Goal: Task Accomplishment & Management: Manage account settings

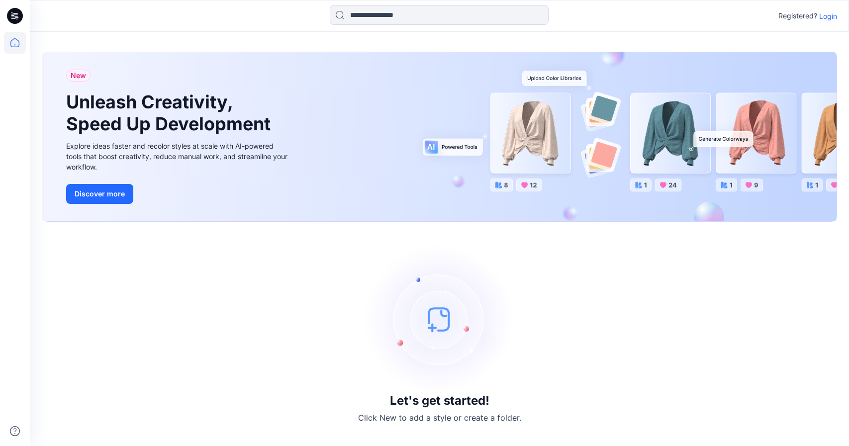
click at [833, 18] on p "Login" at bounding box center [828, 16] width 18 height 10
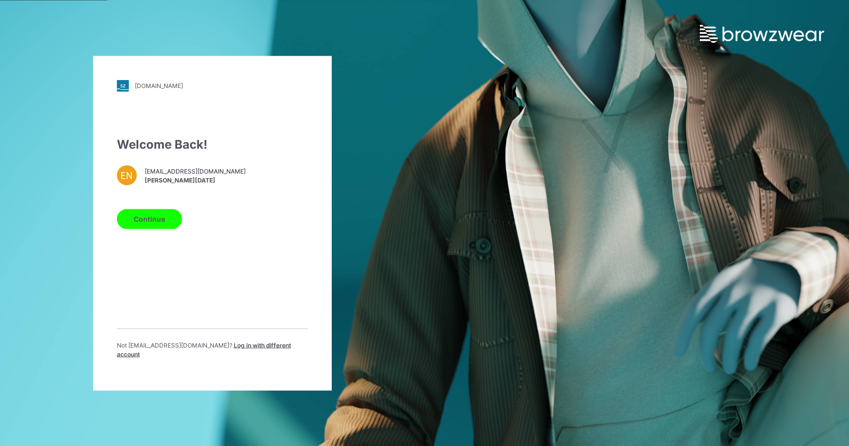
click at [154, 222] on button "Continue" at bounding box center [149, 219] width 65 height 20
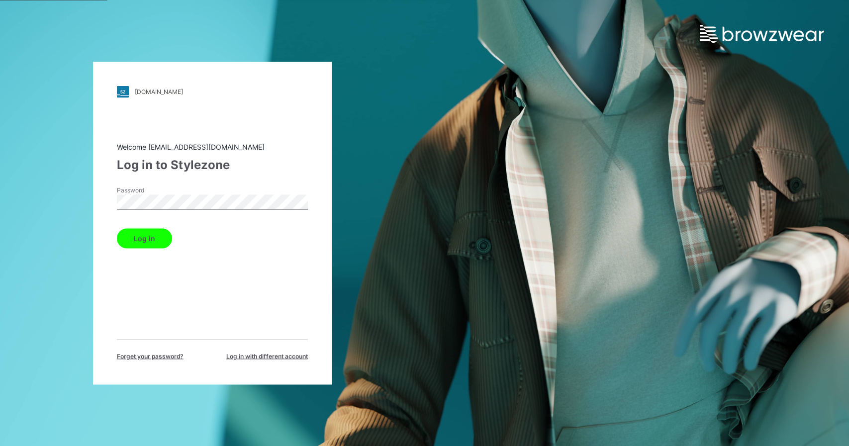
click at [166, 232] on button "Log in" at bounding box center [144, 238] width 55 height 20
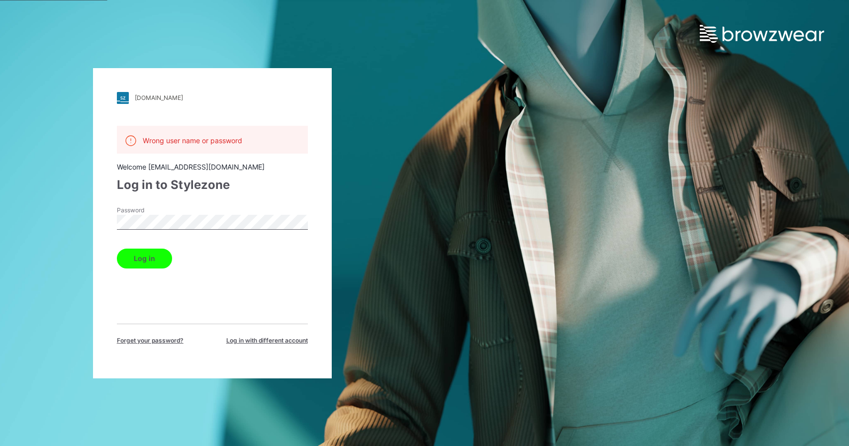
click at [95, 218] on div "walmart.stylezone.com Loading... Wrong user name or password Welcome enoel@gara…" at bounding box center [212, 223] width 239 height 310
click at [117, 249] on button "Log in" at bounding box center [144, 259] width 55 height 20
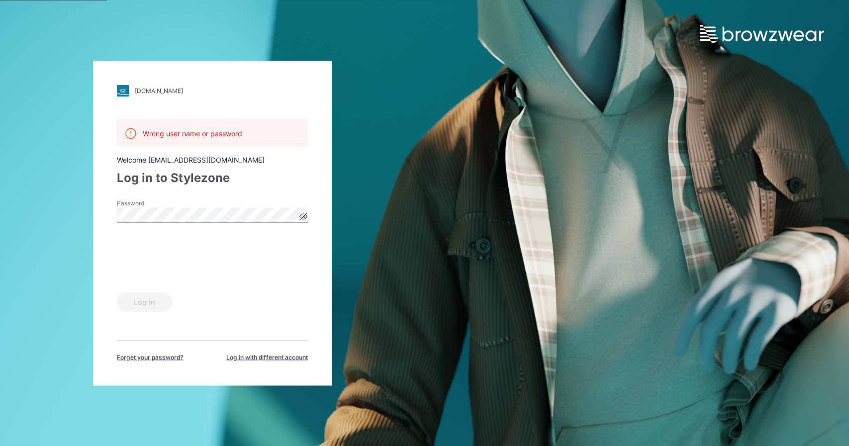
click at [302, 215] on icon at bounding box center [302, 216] width 7 height 5
click at [155, 304] on button "Log in" at bounding box center [144, 302] width 55 height 20
click at [165, 299] on button "Log in" at bounding box center [144, 302] width 55 height 20
click at [309, 215] on div "walmart.stylezone.com Loading... Wrong user name or password Welcome enoel@gara…" at bounding box center [212, 223] width 239 height 325
click at [303, 216] on icon at bounding box center [303, 216] width 3 height 3
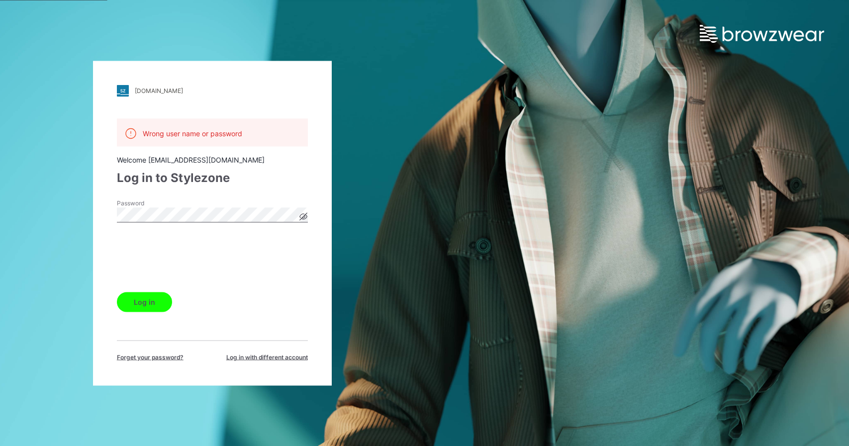
click at [93, 219] on div "walmart.stylezone.com Loading... Wrong user name or password Welcome enoel@gara…" at bounding box center [212, 223] width 239 height 325
click at [306, 217] on icon at bounding box center [302, 216] width 7 height 5
click at [117, 292] on button "Log in" at bounding box center [144, 302] width 55 height 20
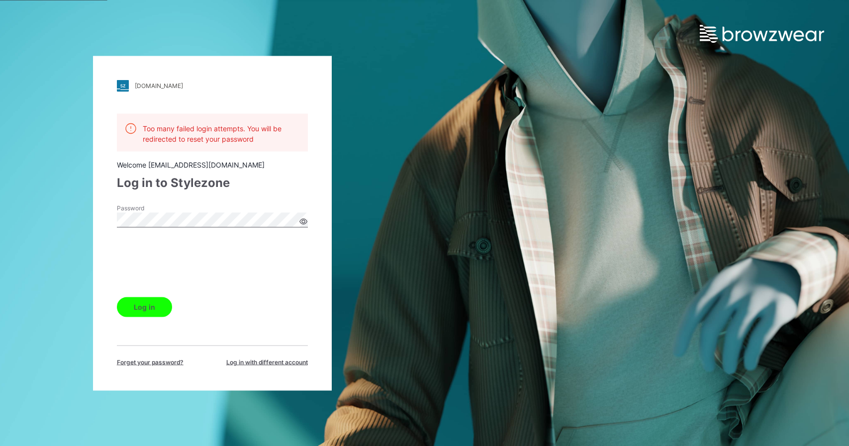
click at [307, 256] on div at bounding box center [212, 261] width 191 height 39
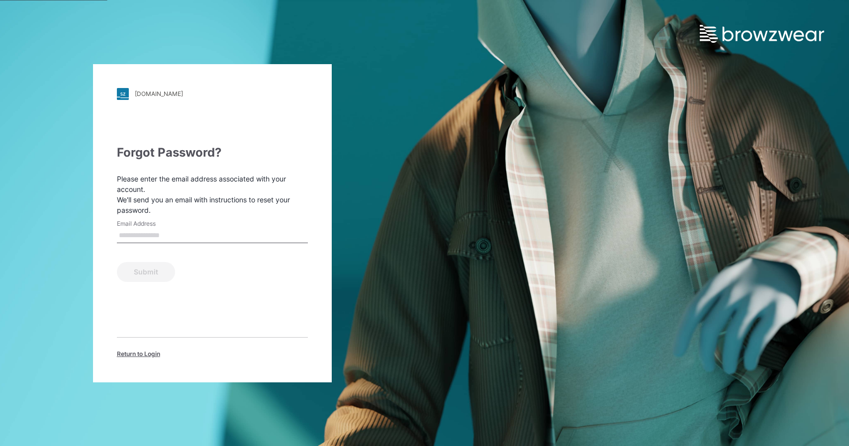
click at [212, 232] on input "Email Address" at bounding box center [212, 235] width 191 height 15
type input "**********"
click at [157, 266] on button "Submit" at bounding box center [146, 272] width 58 height 20
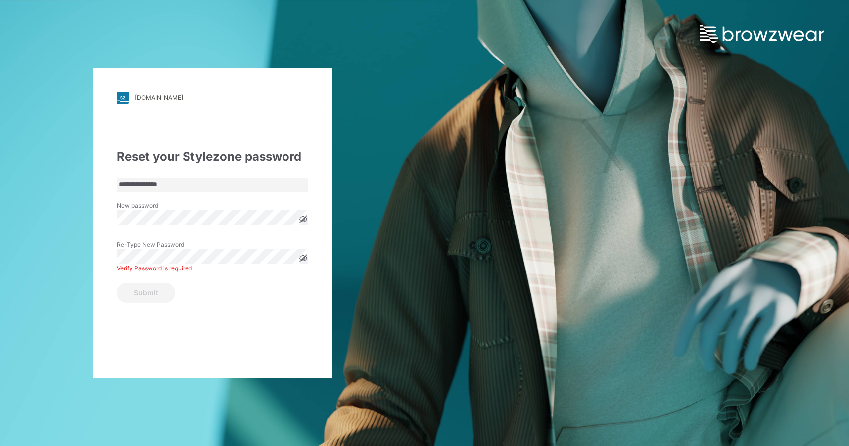
drag, startPoint x: 308, startPoint y: 219, endPoint x: 300, endPoint y: 219, distance: 7.5
click at [307, 219] on div "**********" at bounding box center [212, 223] width 239 height 310
click at [300, 219] on icon at bounding box center [302, 218] width 7 height 5
click at [304, 219] on icon at bounding box center [303, 219] width 2 height 2
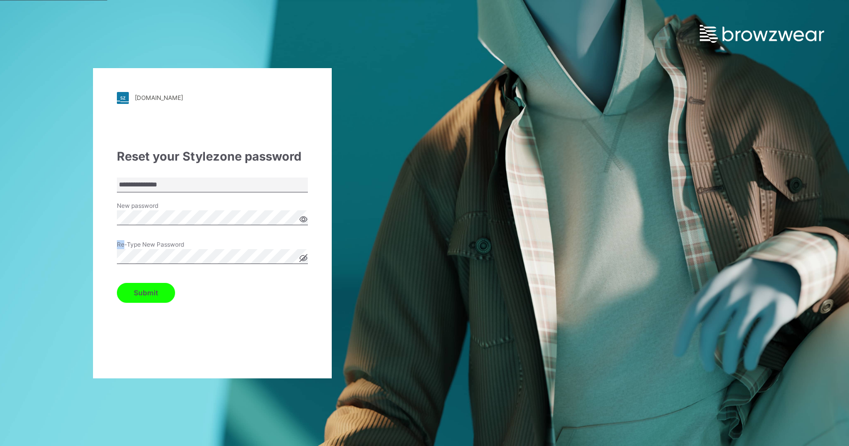
click at [304, 219] on icon at bounding box center [303, 219] width 3 height 3
click at [163, 298] on button "Submit" at bounding box center [146, 293] width 58 height 20
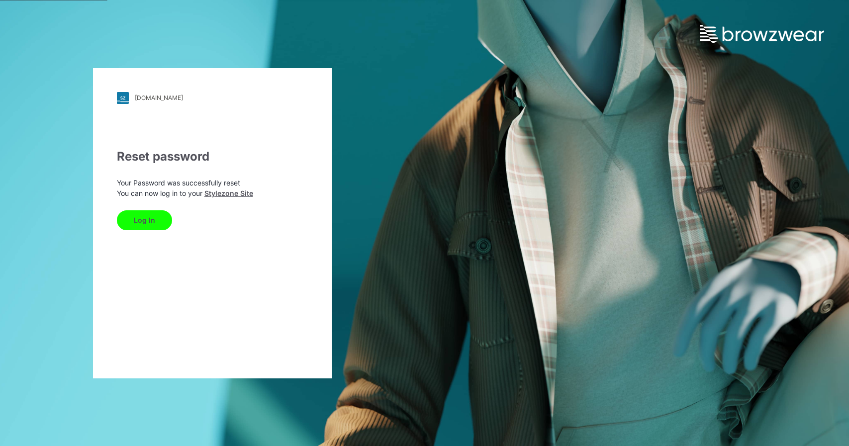
click at [147, 224] on button "Log In" at bounding box center [144, 220] width 55 height 20
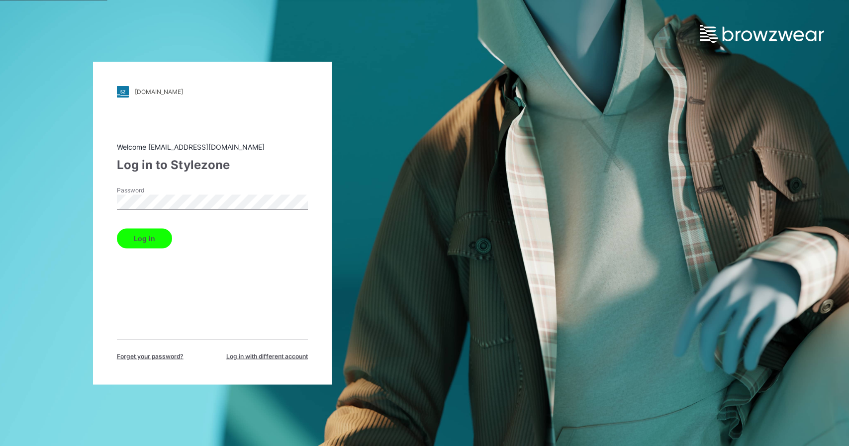
click at [141, 235] on button "Log in" at bounding box center [144, 238] width 55 height 20
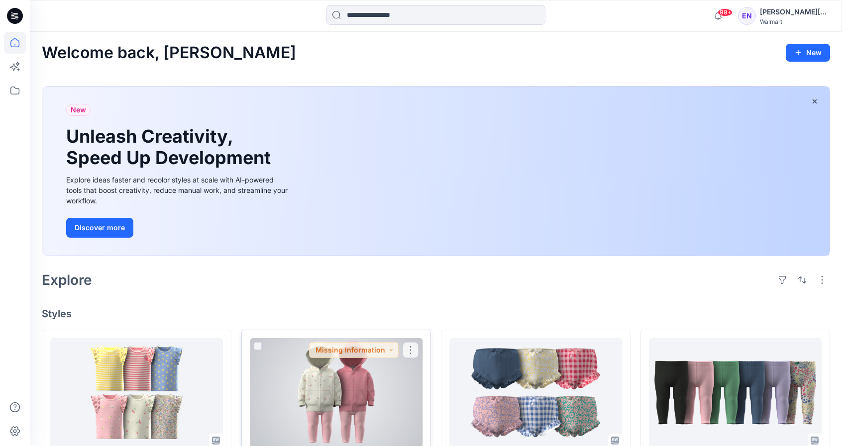
scroll to position [211, 0]
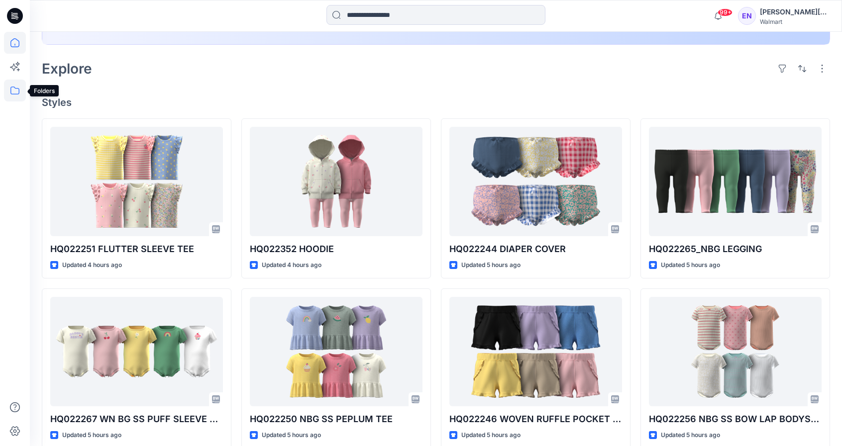
click at [13, 84] on icon at bounding box center [15, 91] width 22 height 22
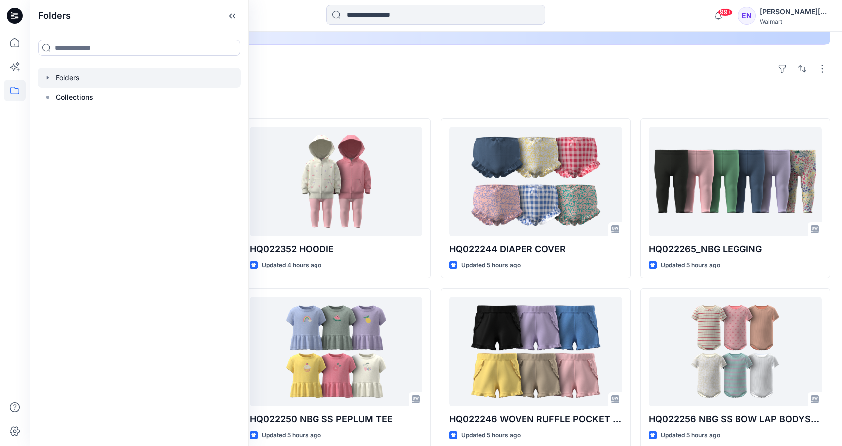
click at [72, 78] on div at bounding box center [139, 78] width 203 height 20
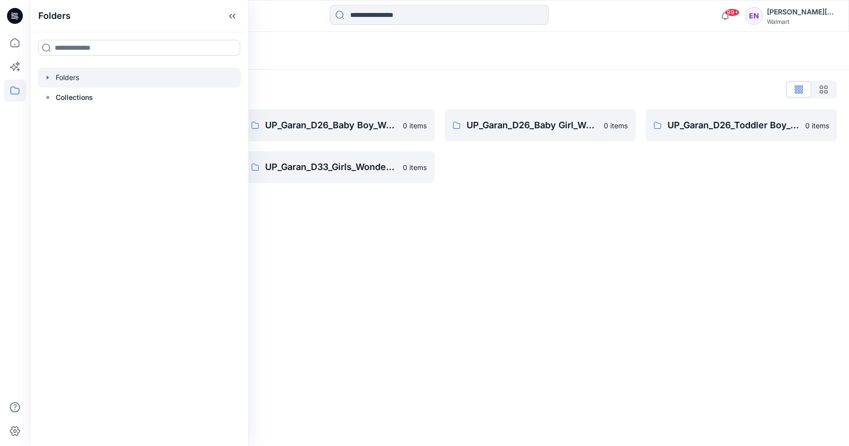
click at [661, 283] on div "Folders Folders List UP_Garan Littles 0 items UP_Garan_D26_Toddler Girl_Wonder_…" at bounding box center [439, 239] width 819 height 414
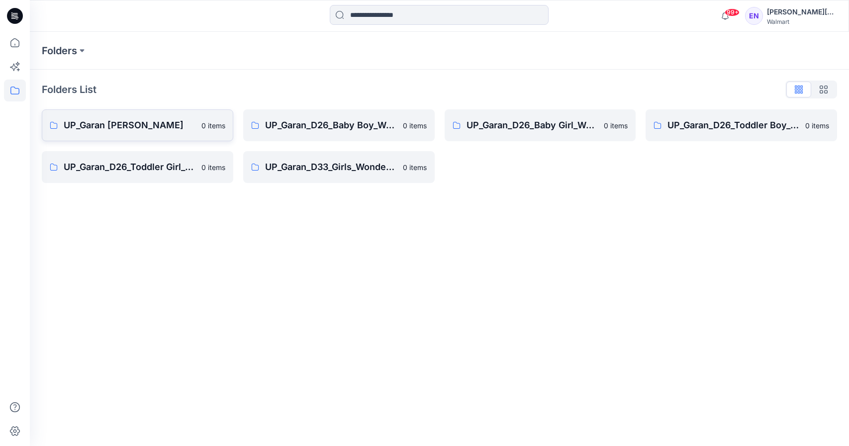
click at [135, 128] on p "UP_Garan [PERSON_NAME]" at bounding box center [130, 125] width 132 height 14
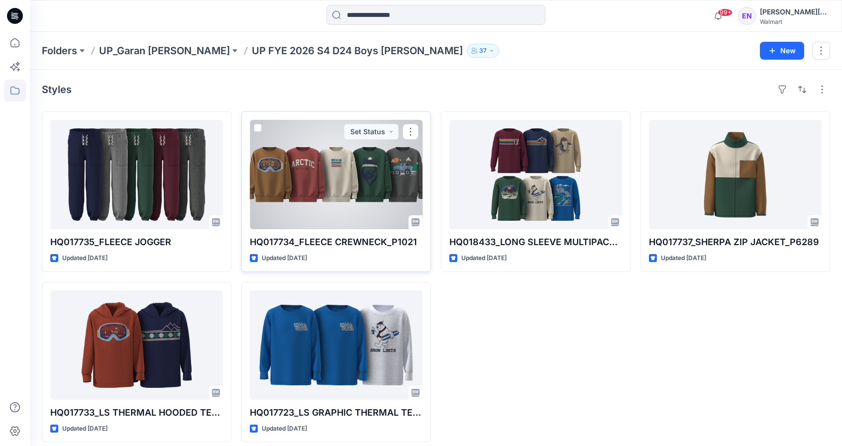
click at [353, 196] on div at bounding box center [336, 174] width 173 height 109
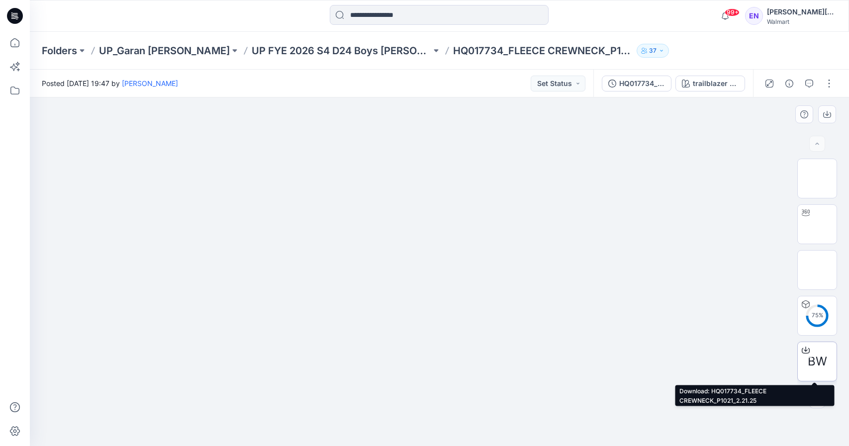
click at [802, 347] on icon at bounding box center [806, 350] width 8 height 8
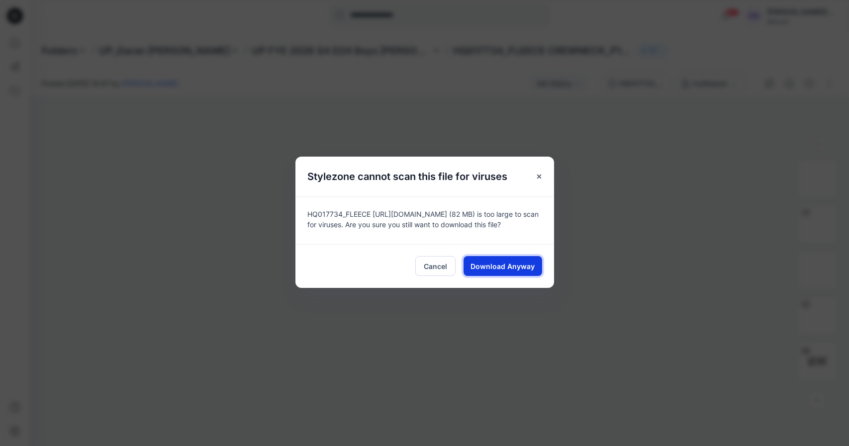
click at [528, 260] on button "Download Anyway" at bounding box center [503, 266] width 79 height 20
